Goal: Task Accomplishment & Management: Manage account settings

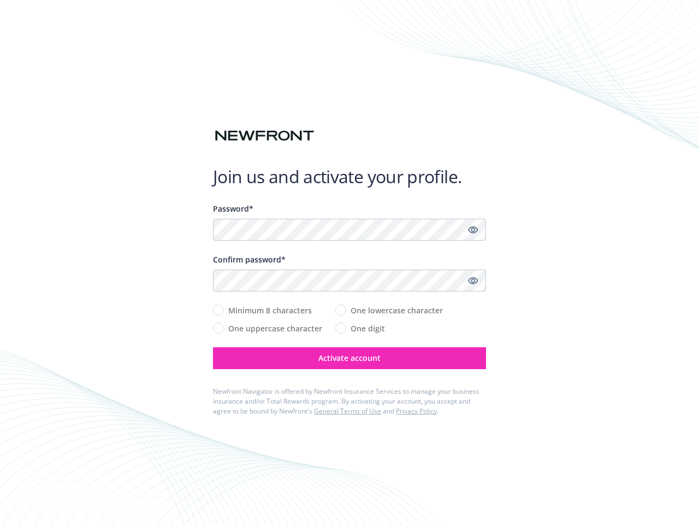
click at [350, 262] on div "Confirm password*" at bounding box center [349, 259] width 273 height 11
click at [473, 229] on icon "Show password" at bounding box center [473, 230] width 10 height 10
click at [473, 280] on icon "Show password" at bounding box center [473, 280] width 10 height 10
click at [350, 358] on span "Activate account" at bounding box center [350, 357] width 62 height 10
